Goal: Transaction & Acquisition: Purchase product/service

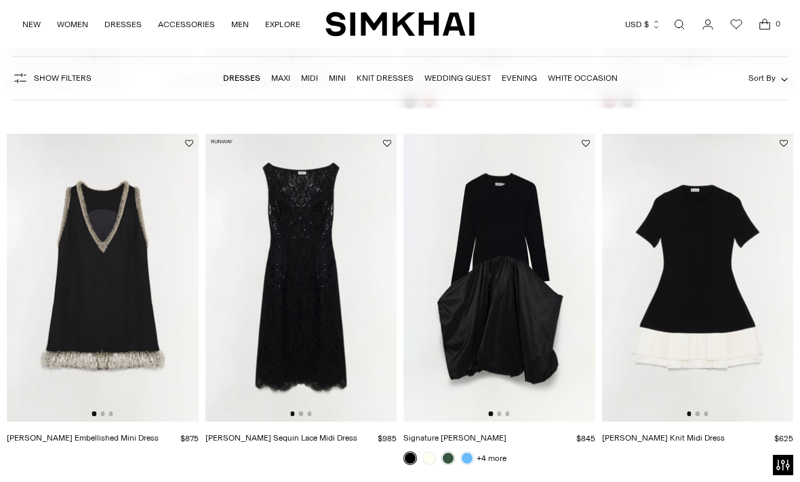
scroll to position [1131, 0]
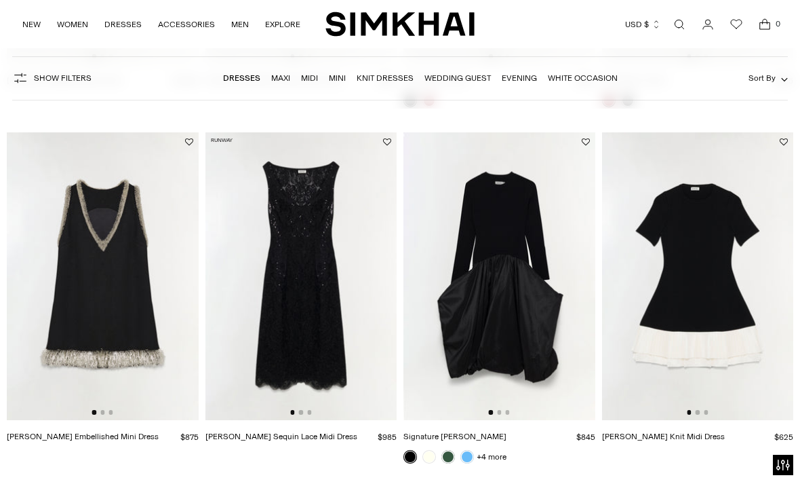
click at [291, 282] on img at bounding box center [302, 276] width 192 height 288
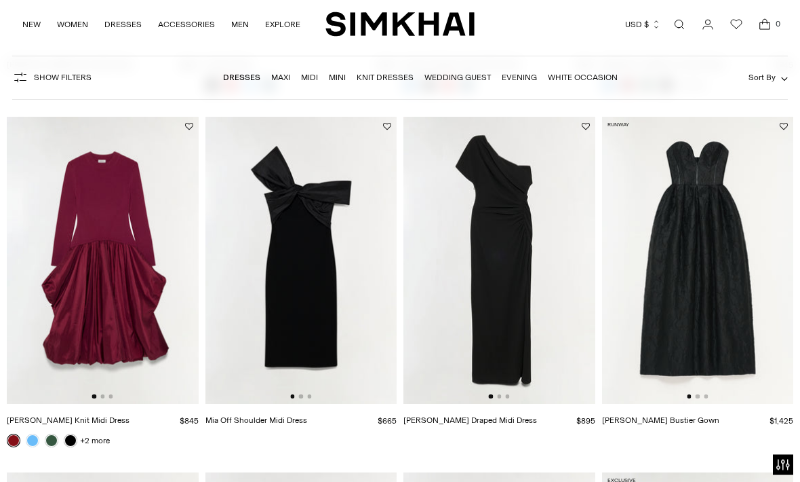
scroll to position [1859, 0]
click at [507, 307] on img at bounding box center [500, 261] width 192 height 288
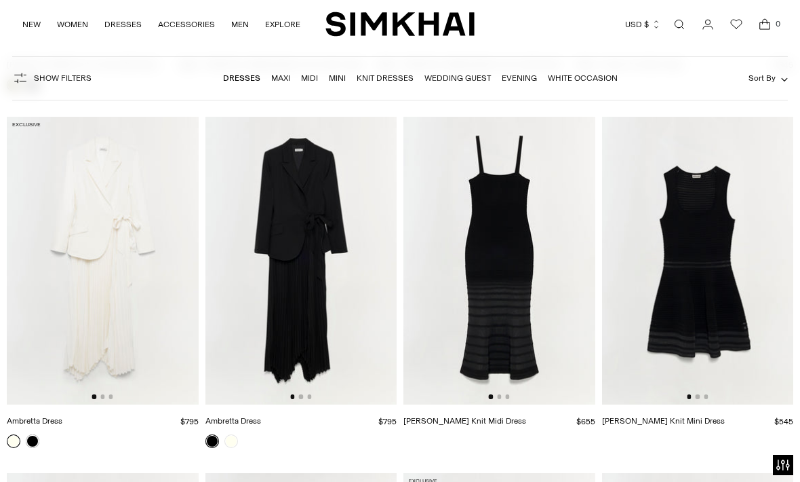
scroll to position [4350, 0]
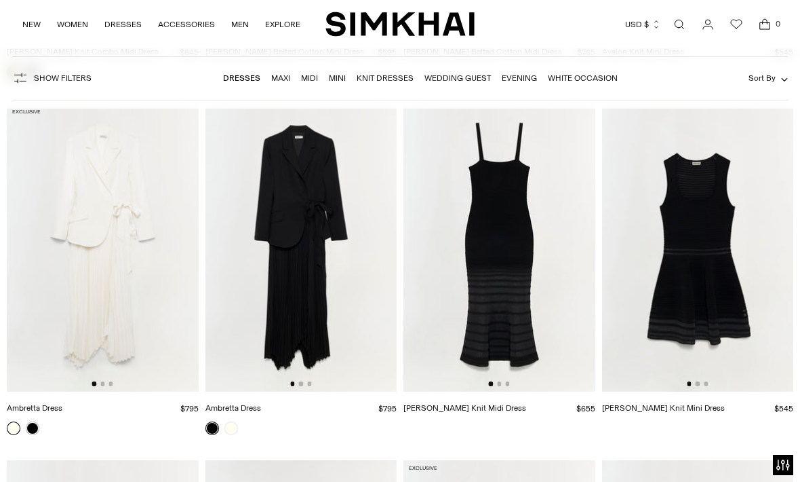
click at [283, 269] on img at bounding box center [302, 248] width 192 height 288
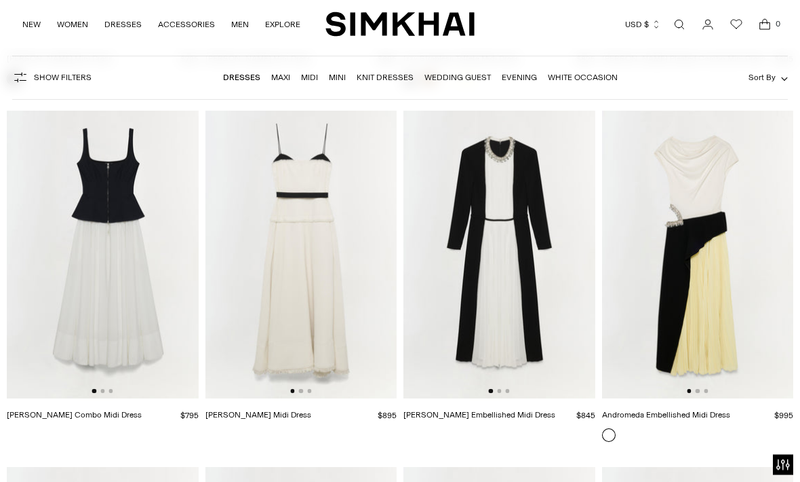
scroll to position [5057, 0]
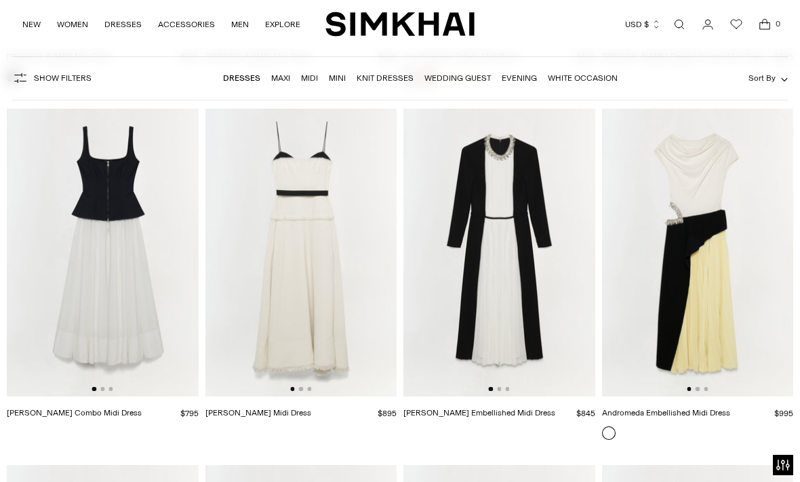
click at [478, 298] on img at bounding box center [500, 253] width 192 height 288
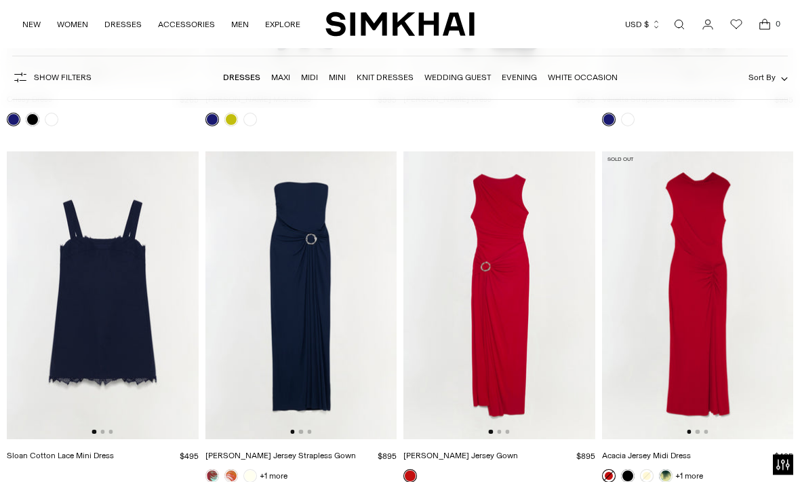
scroll to position [7518, 0]
